Goal: Task Accomplishment & Management: Manage account settings

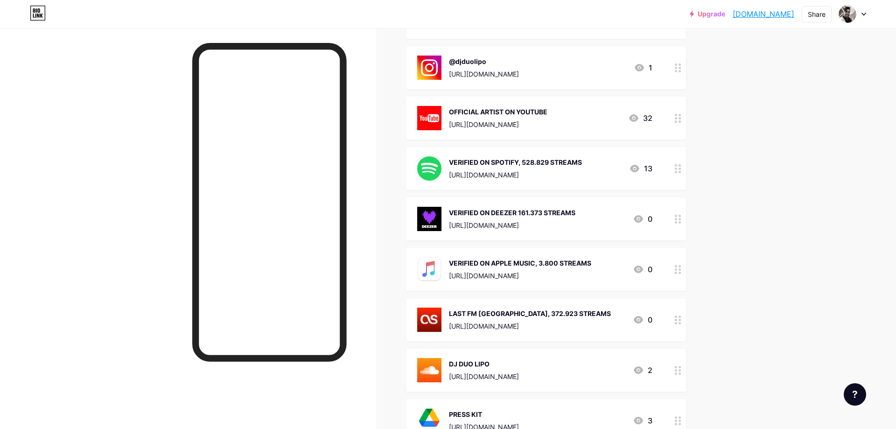
scroll to position [476, 0]
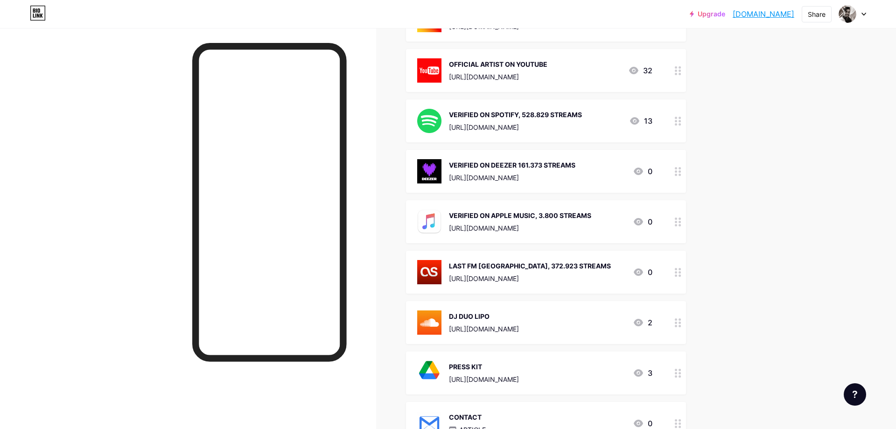
click at [763, 313] on div "Upgrade djduolipo.bio.l... [DOMAIN_NAME] Share Switch accounts DJ DUO LIPO [DOM…" at bounding box center [448, 39] width 896 height 1030
click at [484, 311] on div "DJ DUO LIPO" at bounding box center [484, 316] width 70 height 10
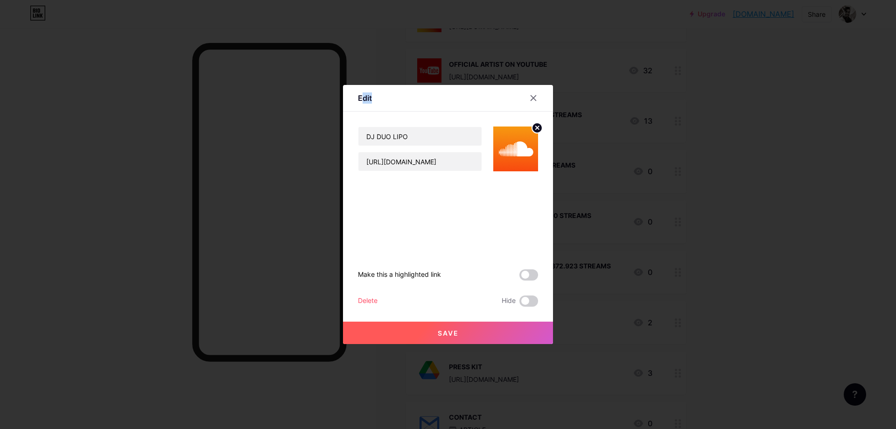
drag, startPoint x: 446, startPoint y: 95, endPoint x: 364, endPoint y: 99, distance: 82.8
click at [364, 99] on div "Edit" at bounding box center [448, 101] width 210 height 22
click at [426, 137] on input "DJ DUO LIPO" at bounding box center [420, 136] width 123 height 19
drag, startPoint x: 411, startPoint y: 137, endPoint x: 356, endPoint y: 137, distance: 55.1
click at [359, 137] on input "DJ DUO LIPO" at bounding box center [420, 136] width 123 height 19
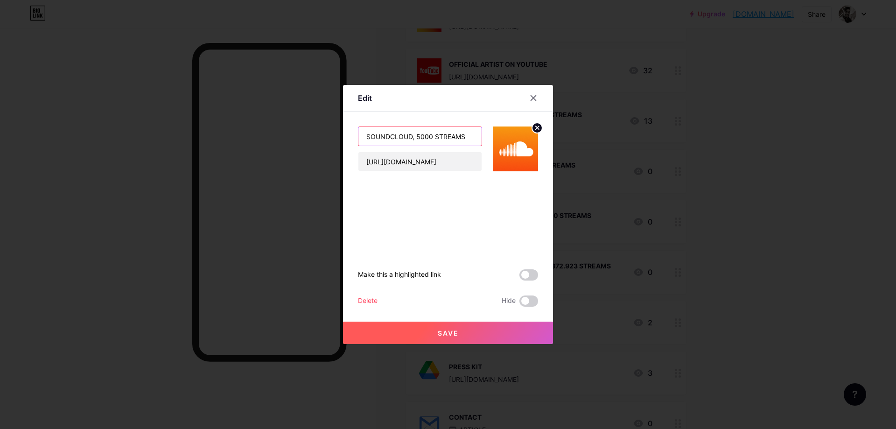
type input "SOUNDCLOUD, 5000 STREAMS"
click at [426, 335] on button "Save" at bounding box center [448, 333] width 210 height 22
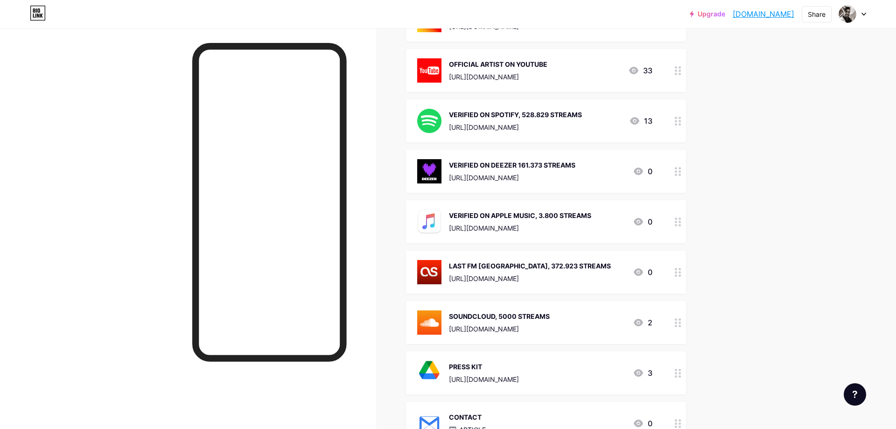
click at [498, 311] on div "SOUNDCLOUD, 5000 STREAMS" at bounding box center [499, 316] width 101 height 10
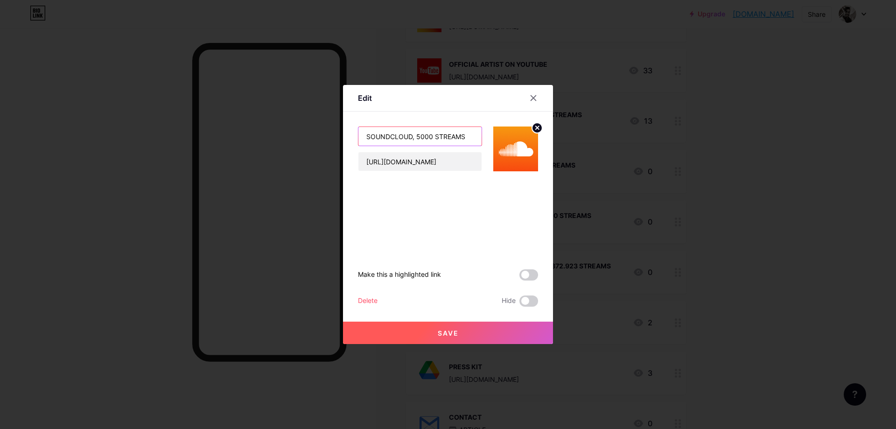
click at [420, 137] on input "SOUNDCLOUD, 5000 STREAMS" at bounding box center [420, 136] width 123 height 19
type input "SOUNDCLOUD, 5.000 STREAMS"
click at [443, 331] on span "Save" at bounding box center [448, 333] width 21 height 8
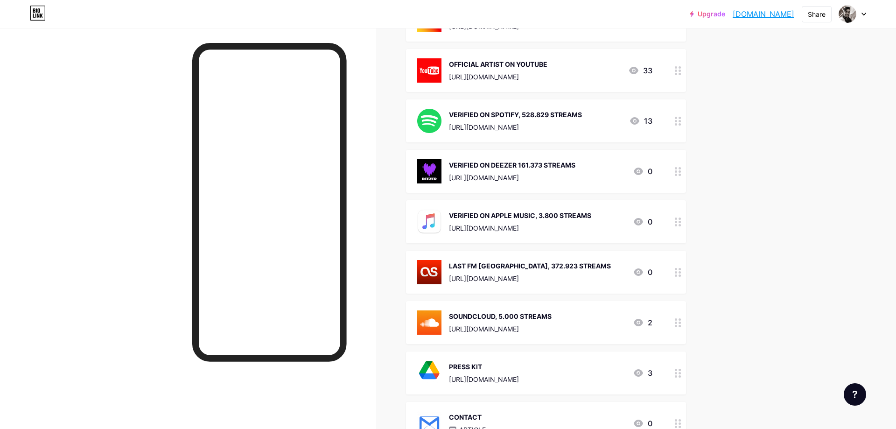
click at [493, 324] on div "[URL][DOMAIN_NAME]" at bounding box center [500, 329] width 103 height 10
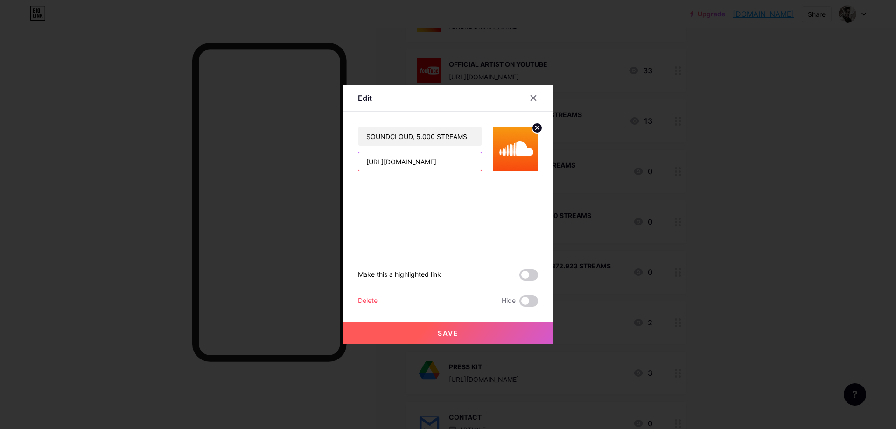
scroll to position [0, 15]
drag, startPoint x: 443, startPoint y: 163, endPoint x: 495, endPoint y: 163, distance: 52.3
click at [482, 163] on input "[URL][DOMAIN_NAME]" at bounding box center [420, 161] width 123 height 19
click at [477, 163] on input "[URL][DOMAIN_NAME]" at bounding box center [420, 161] width 123 height 19
click at [533, 100] on icon at bounding box center [533, 97] width 7 height 7
